Goal: Task Accomplishment & Management: Use online tool/utility

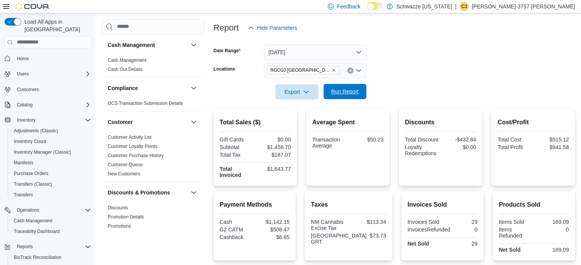
scroll to position [542, 0]
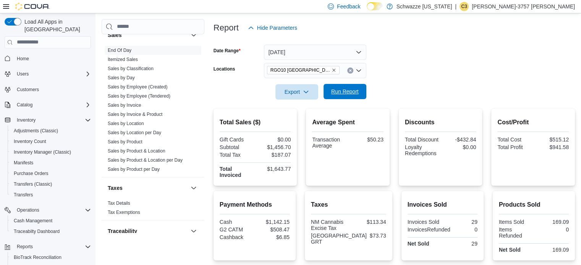
click at [349, 91] on span "Run Report" at bounding box center [344, 92] width 27 height 8
click at [344, 90] on span "Run Report" at bounding box center [344, 92] width 27 height 8
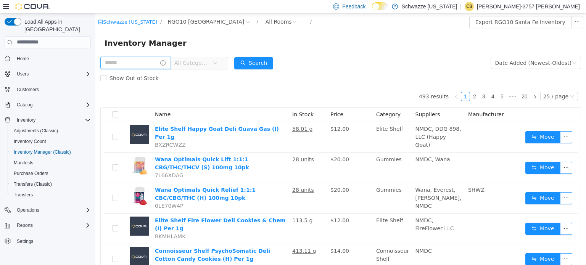
click at [134, 69] on input "text" at bounding box center [135, 62] width 70 height 12
type input "******"
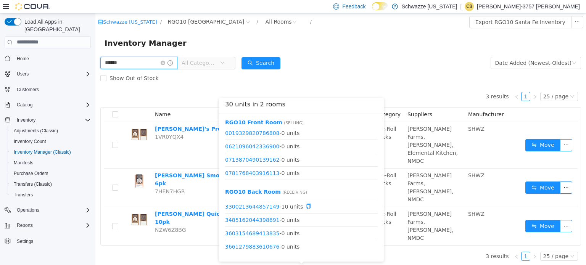
scroll to position [164, 0]
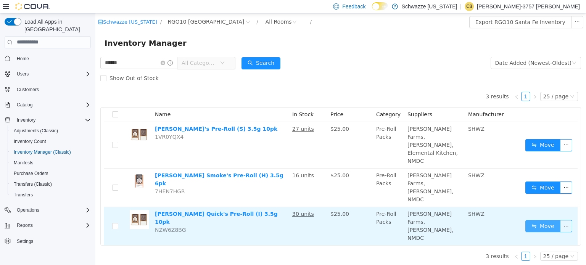
click at [540, 220] on button "Move" at bounding box center [543, 226] width 35 height 12
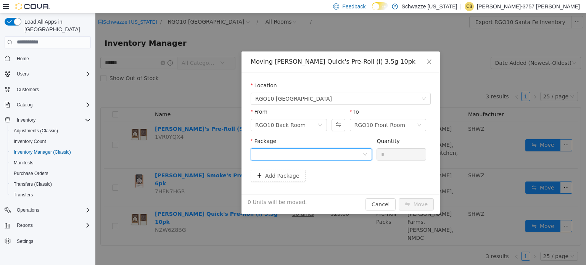
click at [277, 151] on div at bounding box center [308, 153] width 107 height 11
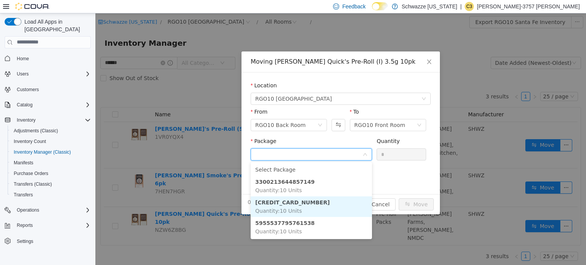
click at [305, 210] on li "[CREDIT_CARD_NUMBER] Quantity : 10 Units" at bounding box center [311, 206] width 121 height 21
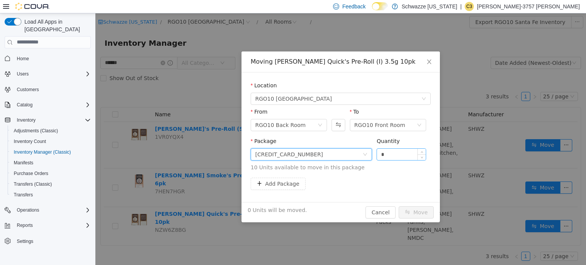
click at [389, 153] on input "*" at bounding box center [401, 153] width 49 height 11
type input "**"
click at [414, 210] on button "Move" at bounding box center [416, 212] width 35 height 12
